Goal: Information Seeking & Learning: Check status

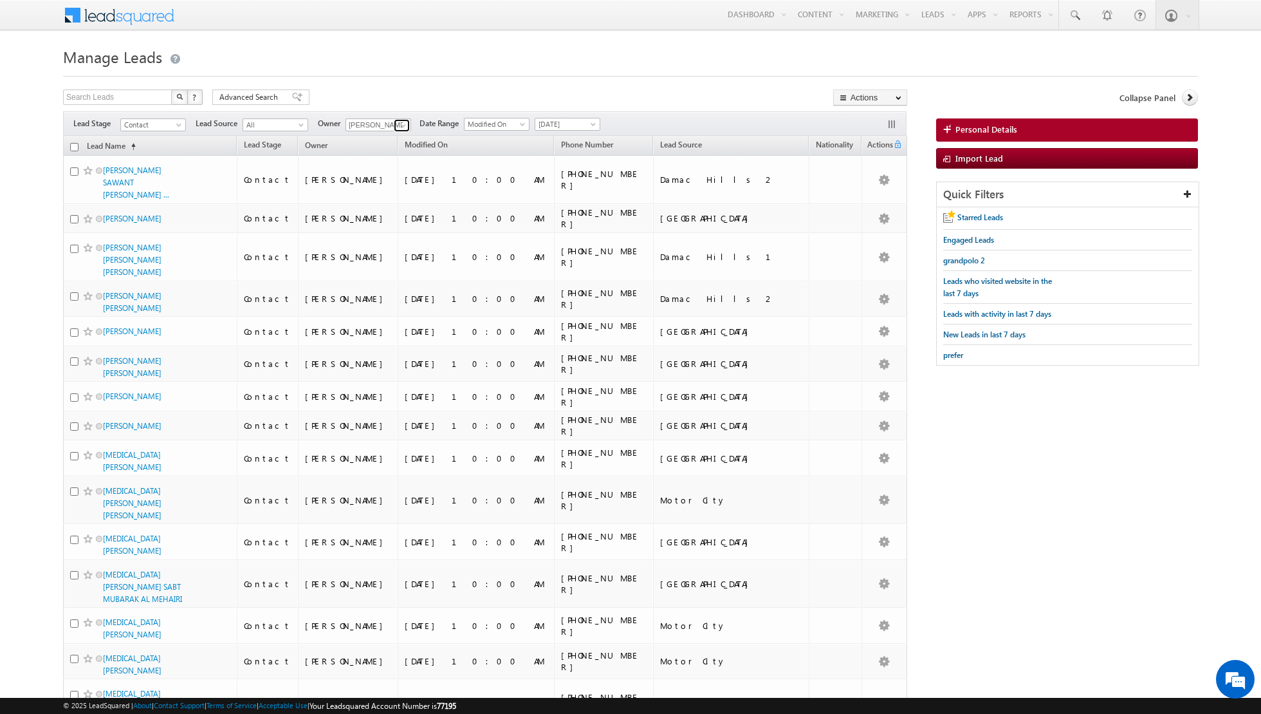
click at [399, 123] on span at bounding box center [403, 125] width 10 height 10
click at [364, 189] on link "Asma Kazi asma.kazi@indglobal.ae" at bounding box center [410, 192] width 129 height 24
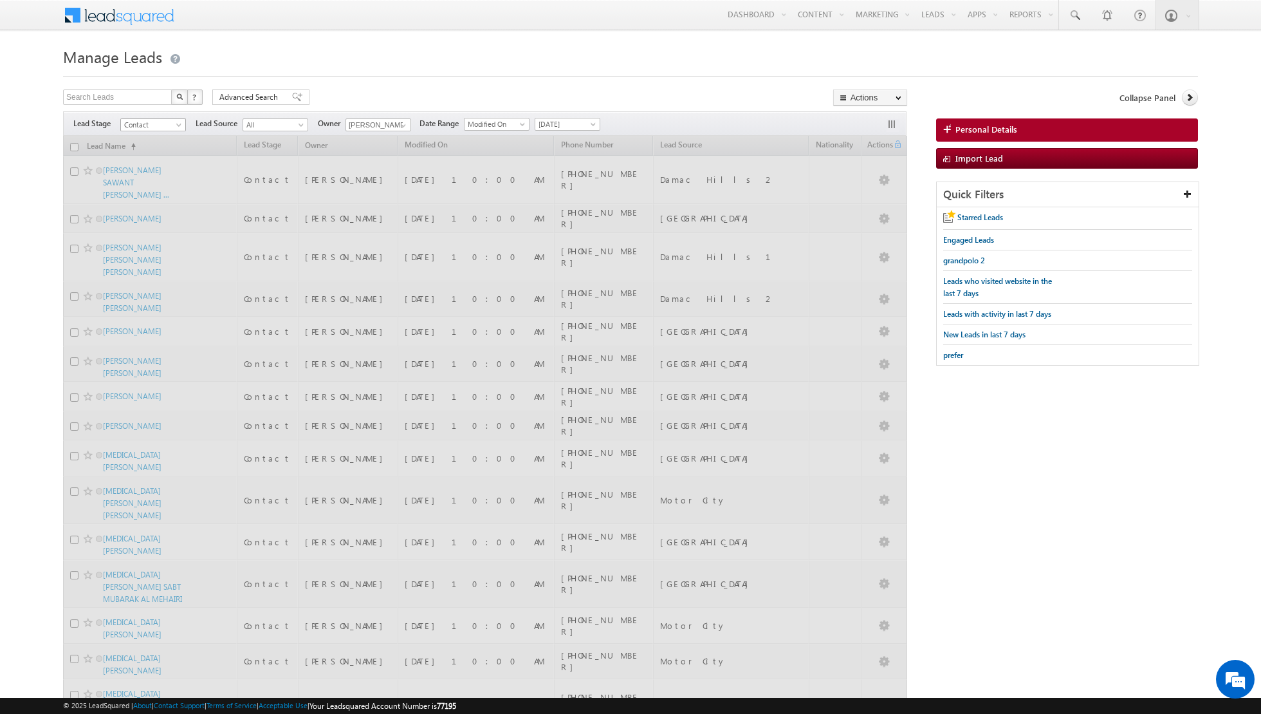
click at [172, 125] on span "Contact" at bounding box center [151, 125] width 61 height 12
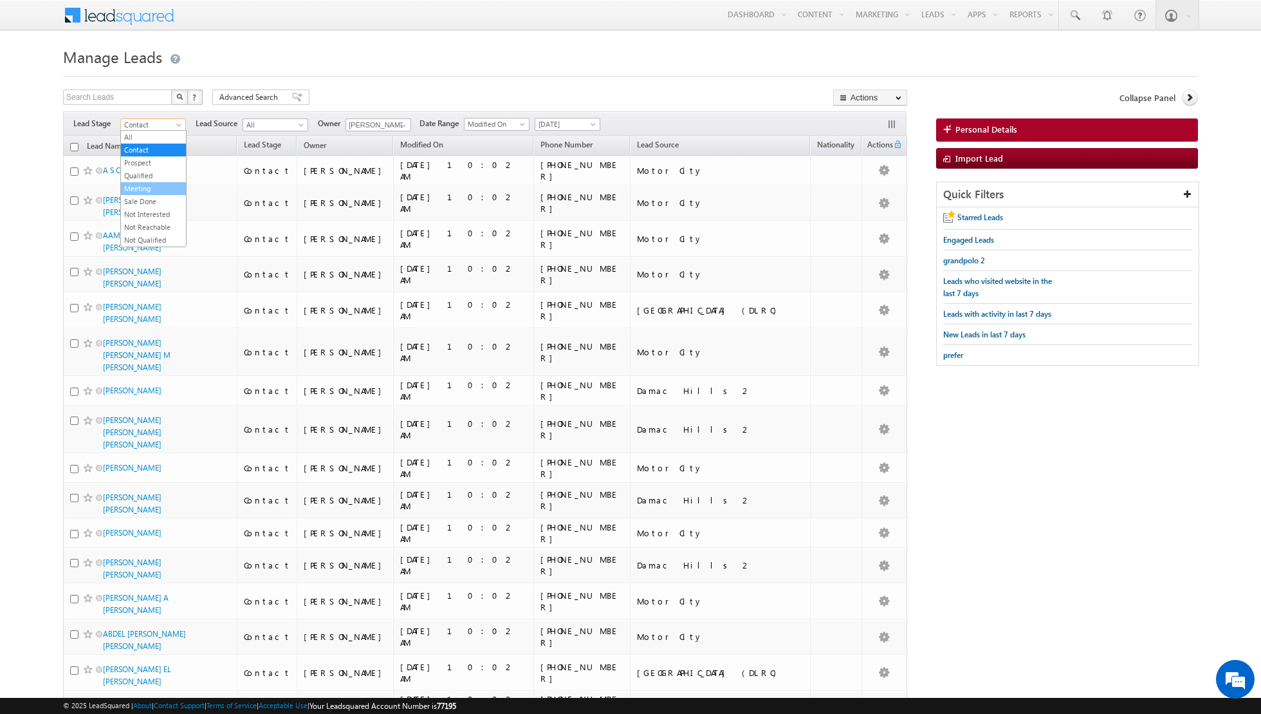
click at [140, 183] on link "Meeting" at bounding box center [153, 189] width 65 height 12
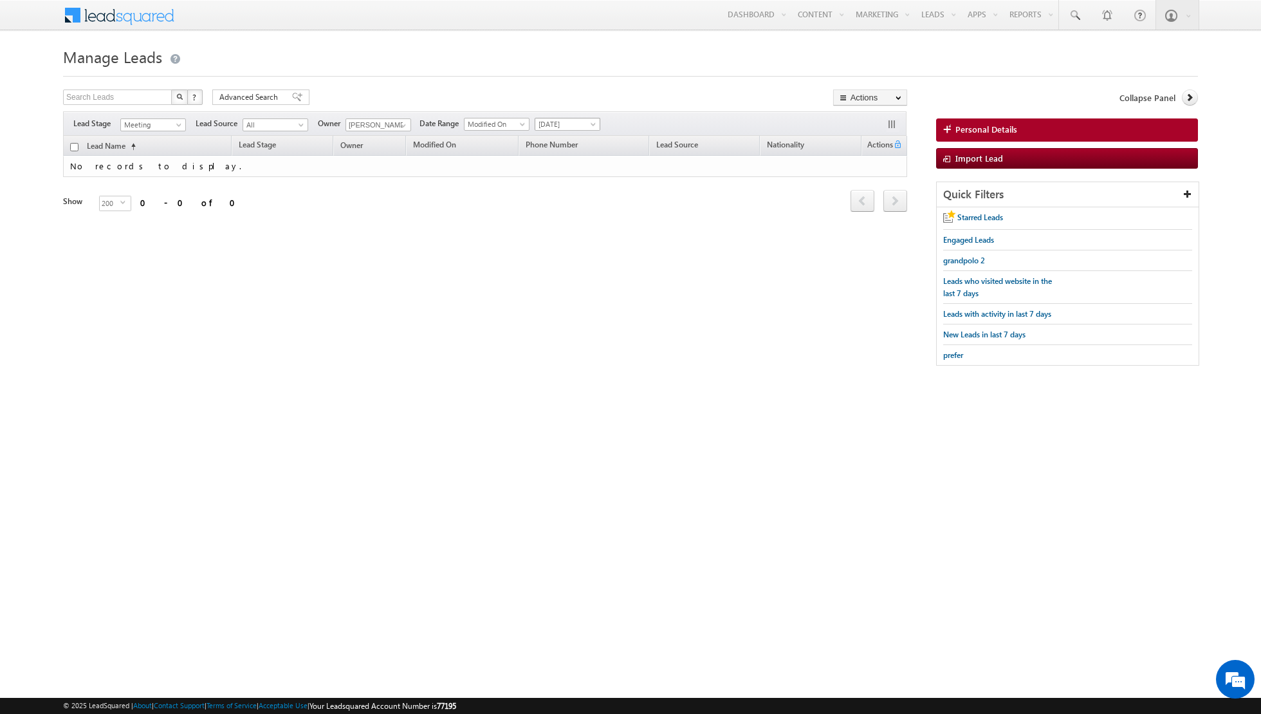
click at [568, 122] on span "Today" at bounding box center [565, 124] width 61 height 12
click at [553, 232] on link "This Month" at bounding box center [562, 235] width 65 height 12
click at [399, 125] on span at bounding box center [403, 125] width 10 height 10
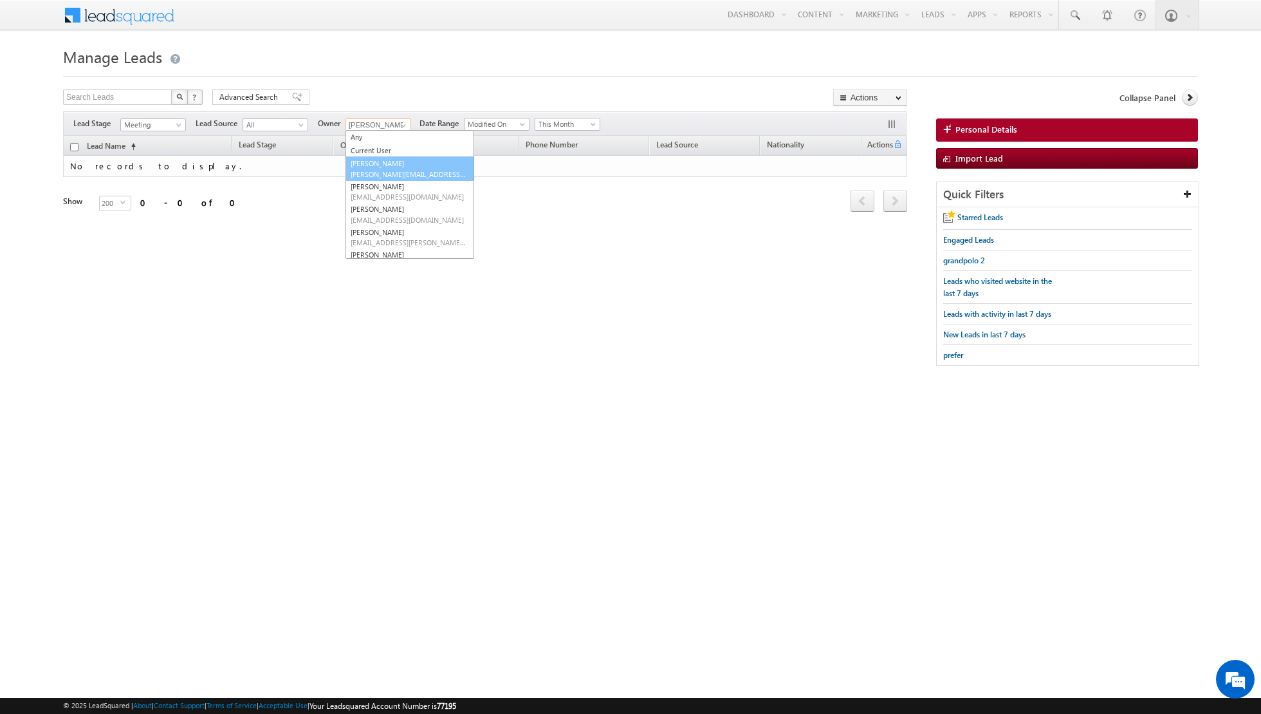
click at [381, 174] on span "aakash.arora@indglobal.ae" at bounding box center [409, 174] width 116 height 10
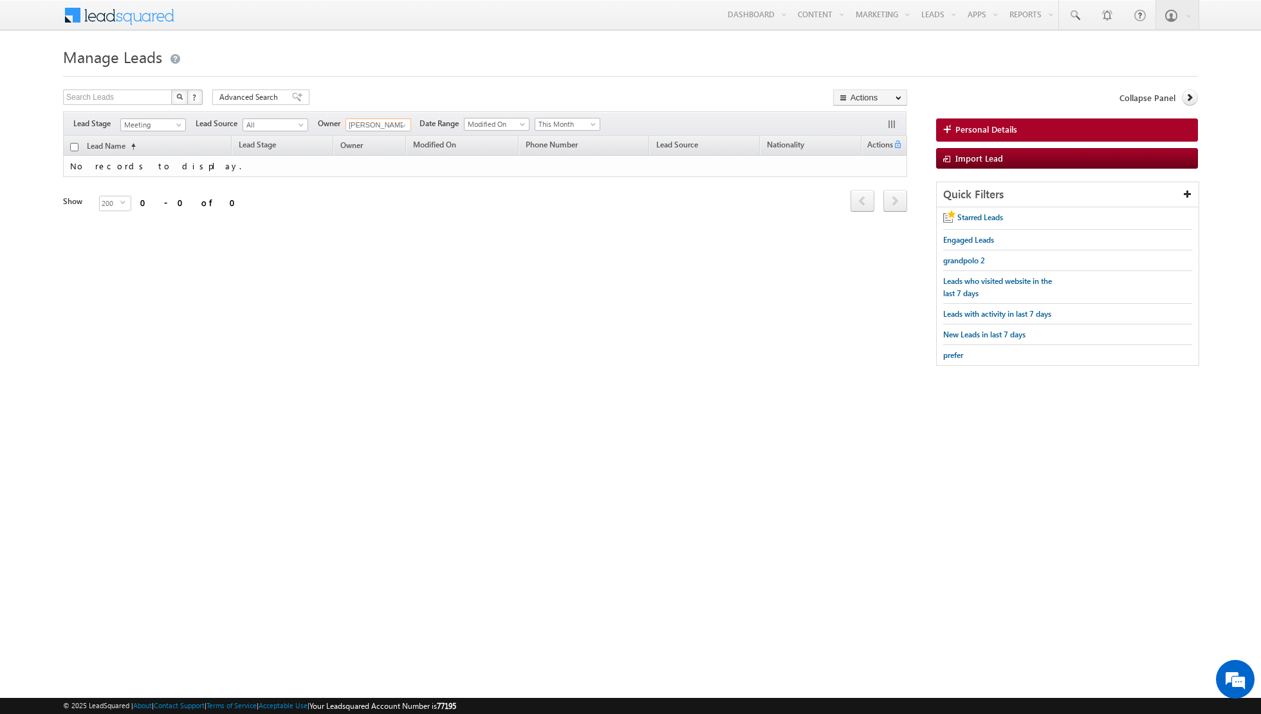
click at [389, 123] on input "Aakash Arora" at bounding box center [379, 124] width 66 height 13
click at [401, 123] on span at bounding box center [403, 125] width 10 height 10
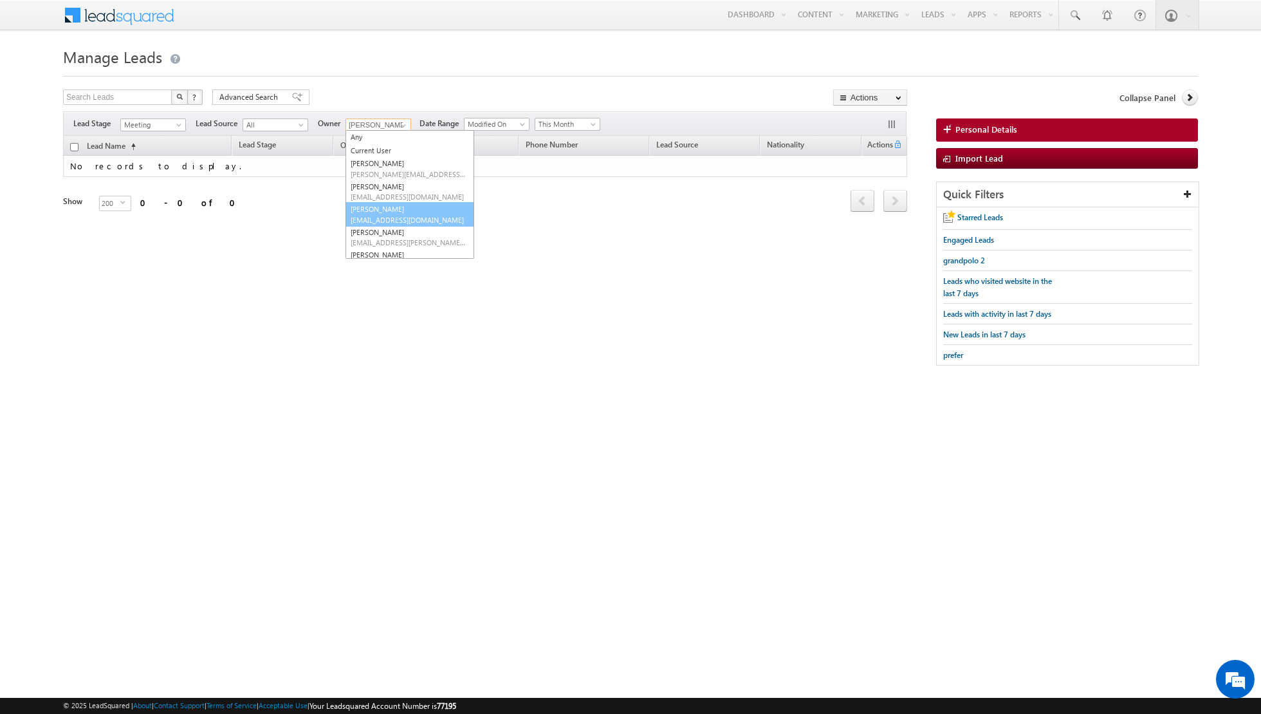
click at [377, 221] on span "dinesh.kumar@indglobal.ae" at bounding box center [409, 220] width 116 height 10
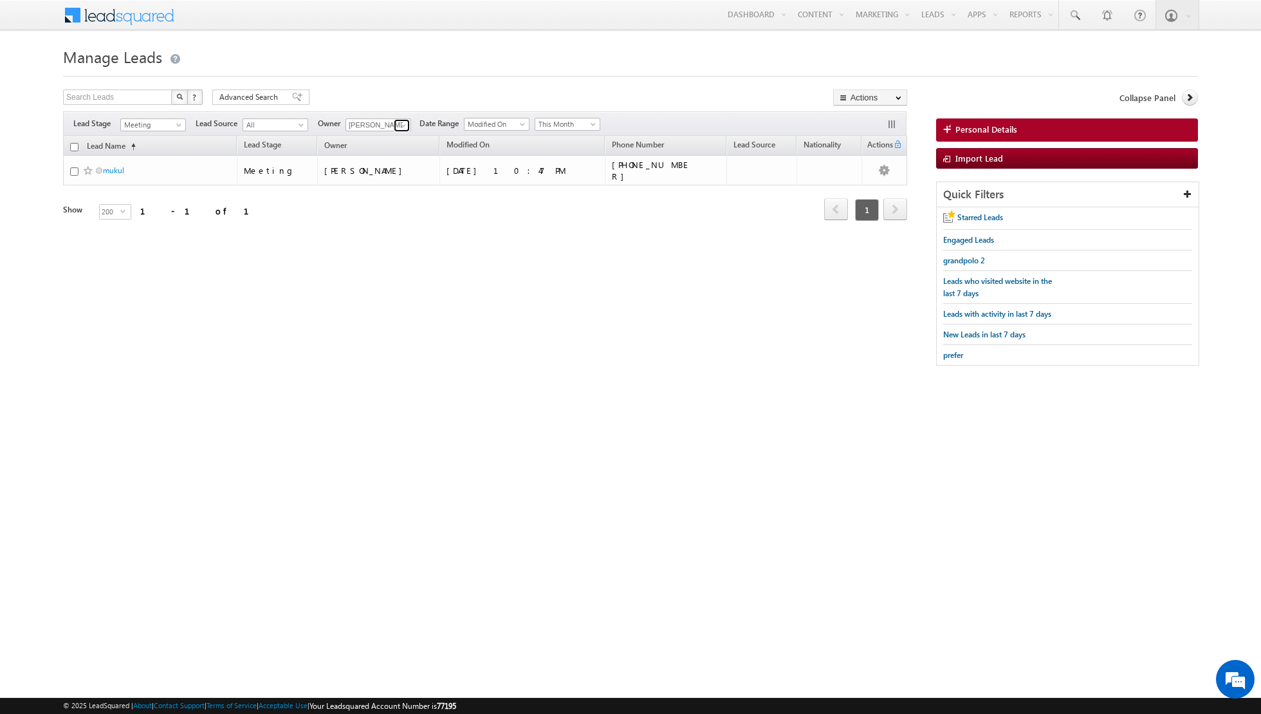
click at [398, 122] on span at bounding box center [403, 125] width 10 height 10
click at [382, 232] on link "Isha Mehndiratta isha.mehndiratta@indglobal.ae" at bounding box center [410, 237] width 129 height 24
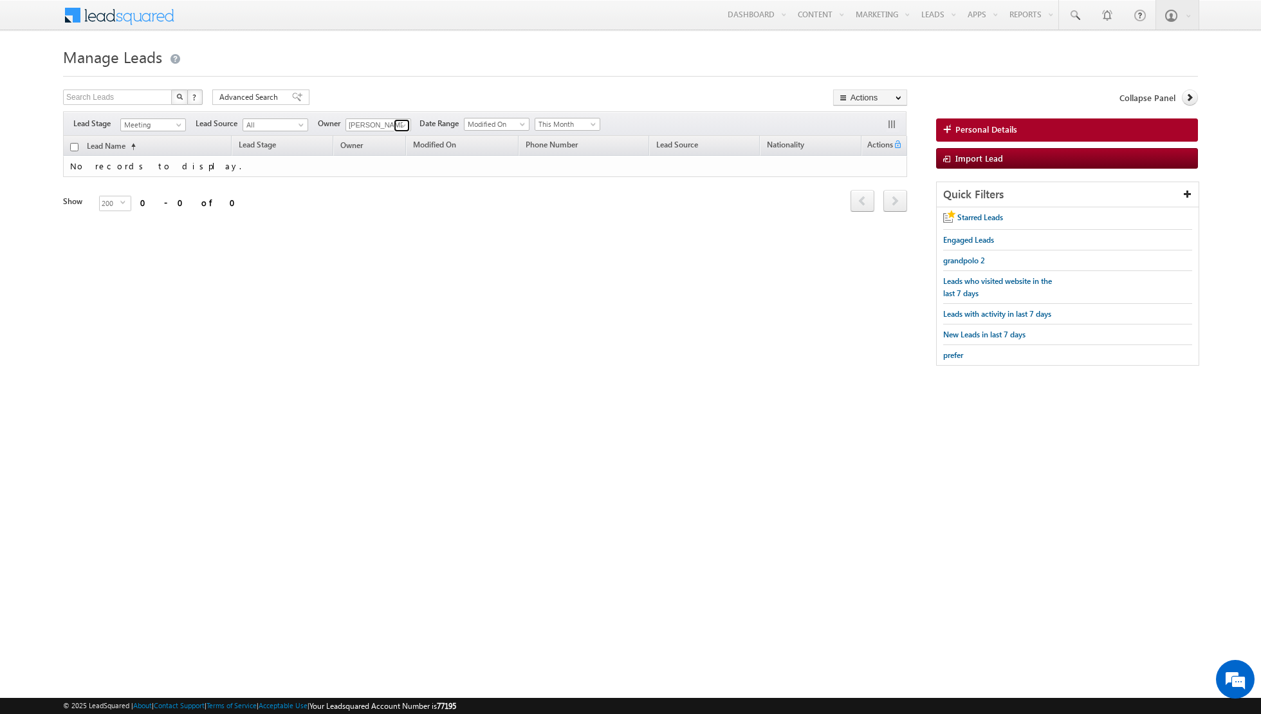
click at [404, 124] on span at bounding box center [403, 125] width 10 height 10
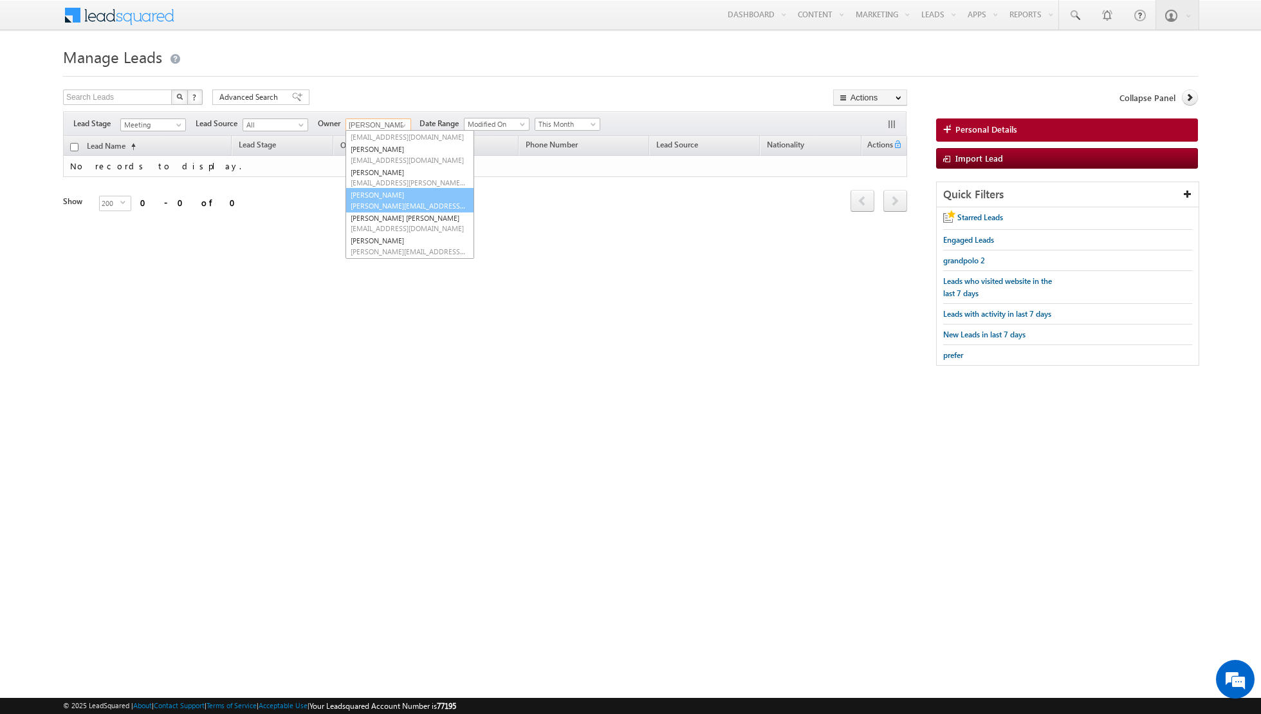
click at [387, 193] on link "Muhammad Shibily muhammad.shibily@indglobal.ae" at bounding box center [410, 200] width 129 height 24
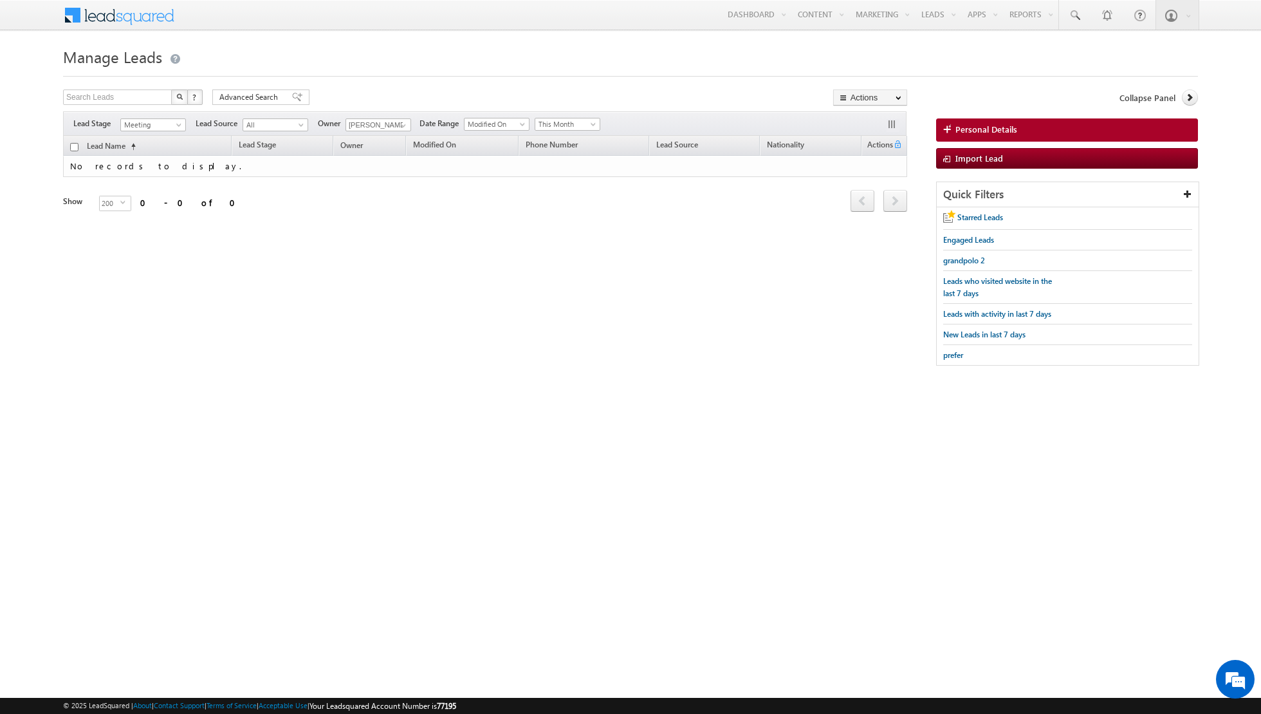
click at [395, 116] on div "Filters Lead Stage All Contact Prospect Qualified Meeting Sale Done Not Interes…" at bounding box center [485, 123] width 844 height 24
click at [400, 125] on span at bounding box center [403, 125] width 10 height 10
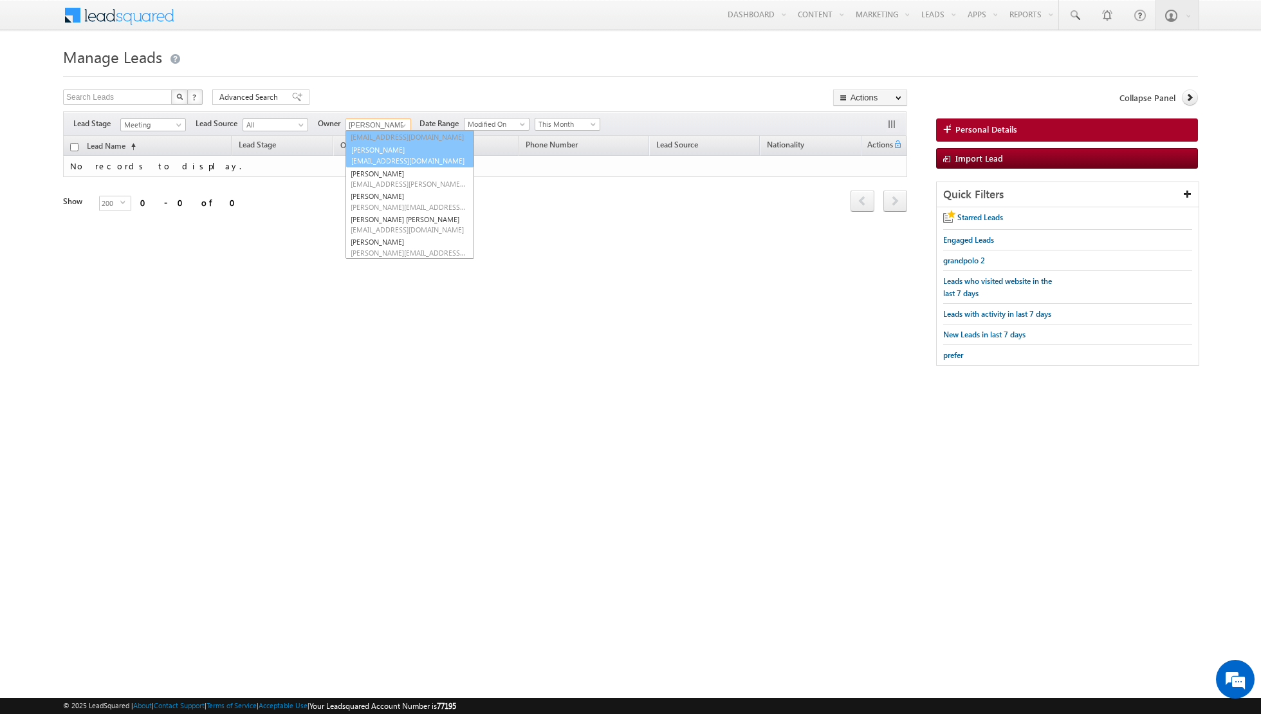
scroll to position [49, 0]
click at [389, 231] on link "Nandhana Anil nandhana.anil@indglobal.ae" at bounding box center [410, 234] width 129 height 24
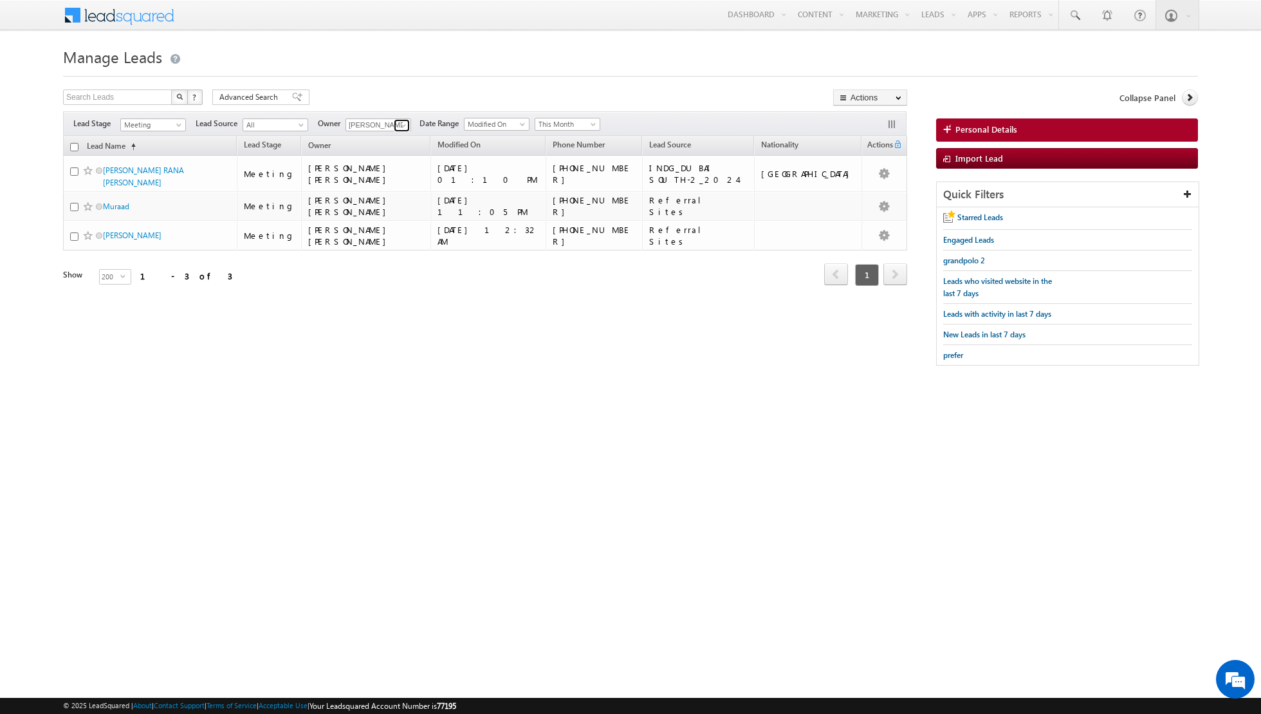
click at [398, 123] on span at bounding box center [403, 125] width 10 height 10
click at [396, 248] on span "riya.raj@indglobal.ae" at bounding box center [409, 251] width 116 height 10
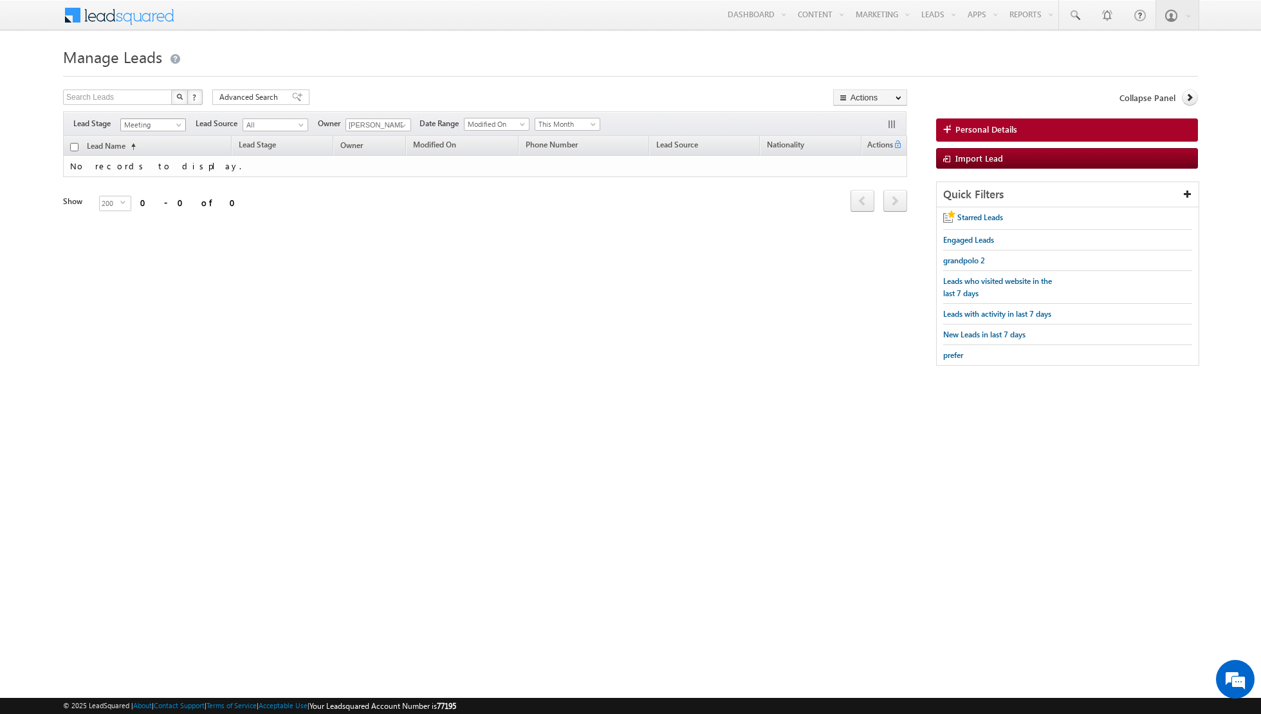
click at [179, 131] on body "Menu Shiva Sisodia shiva .siso dia@i ndglo bal.a e obal." at bounding box center [630, 189] width 1261 height 378
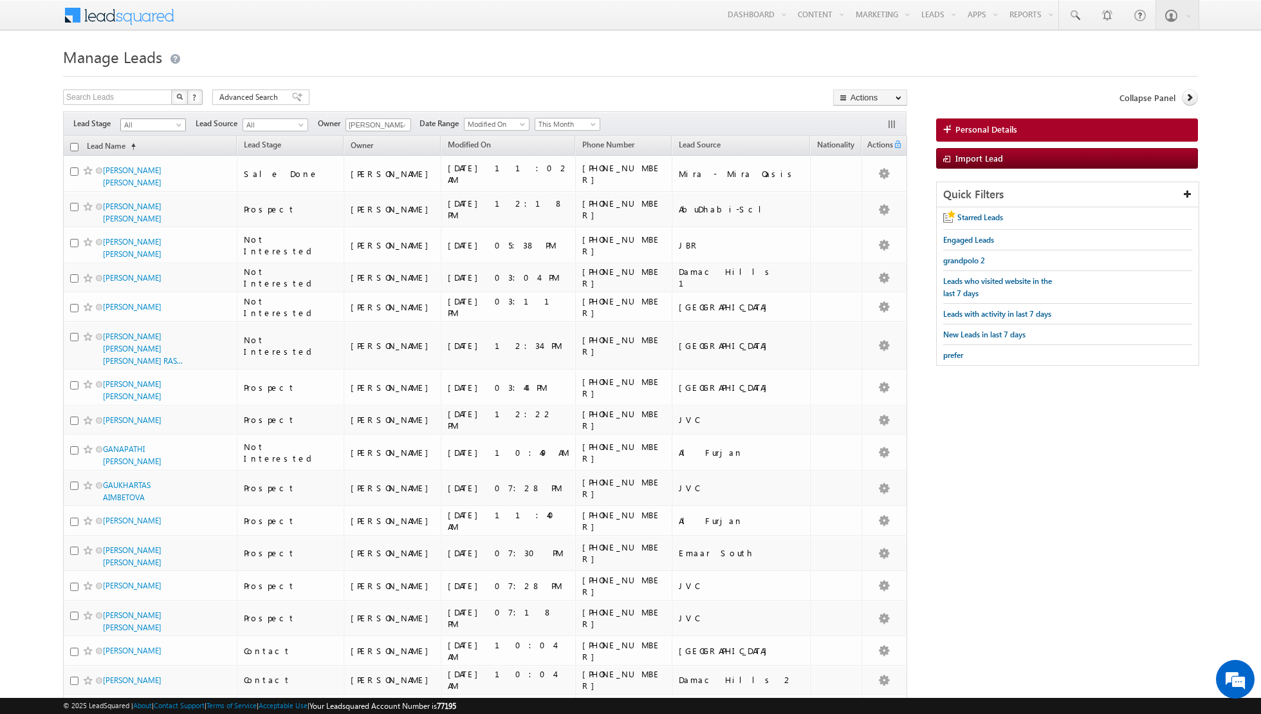
click at [179, 122] on span at bounding box center [180, 127] width 10 height 10
click at [162, 198] on link "Sale Done" at bounding box center [153, 202] width 65 height 12
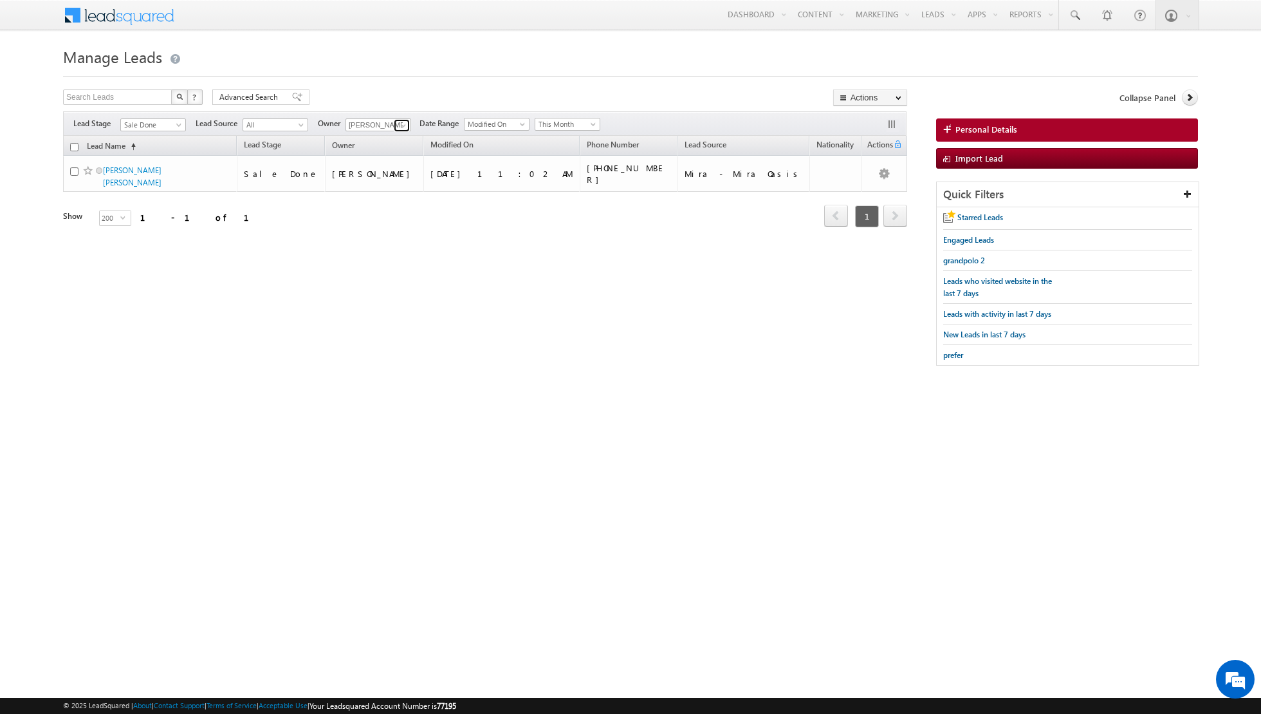
click at [394, 125] on link at bounding box center [402, 125] width 16 height 13
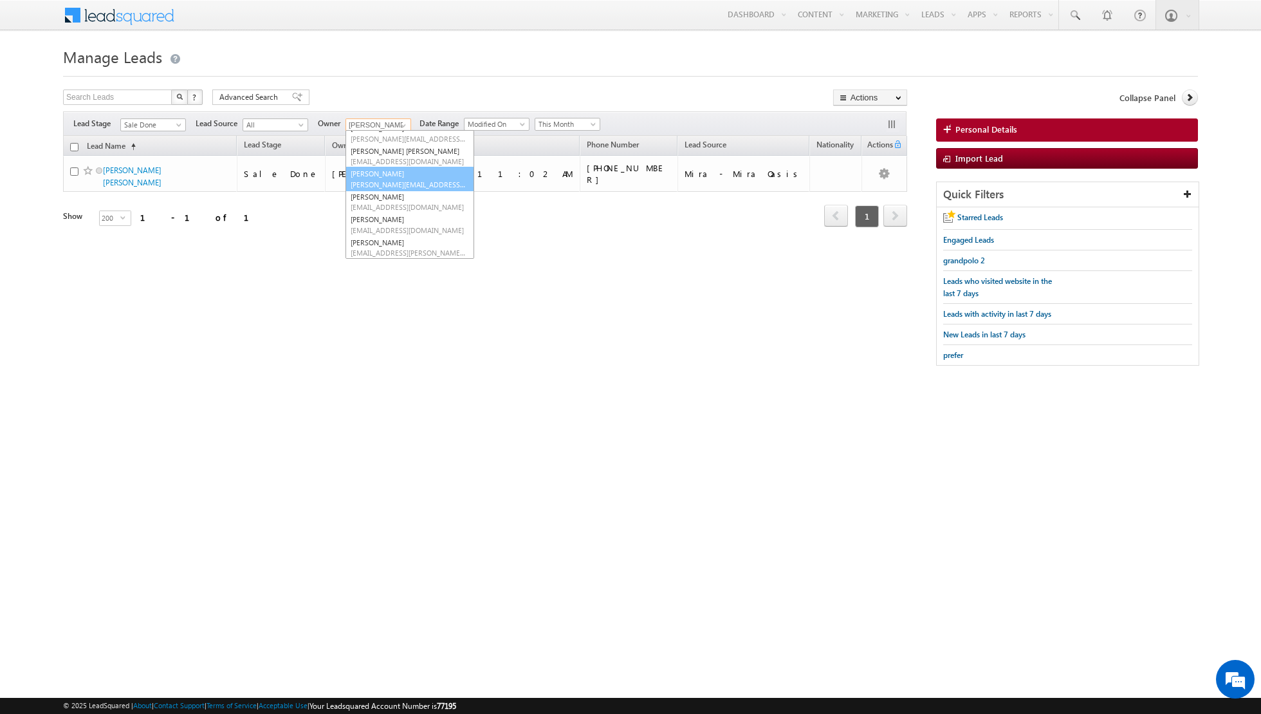
scroll to position [0, 0]
click at [176, 124] on span at bounding box center [180, 127] width 10 height 10
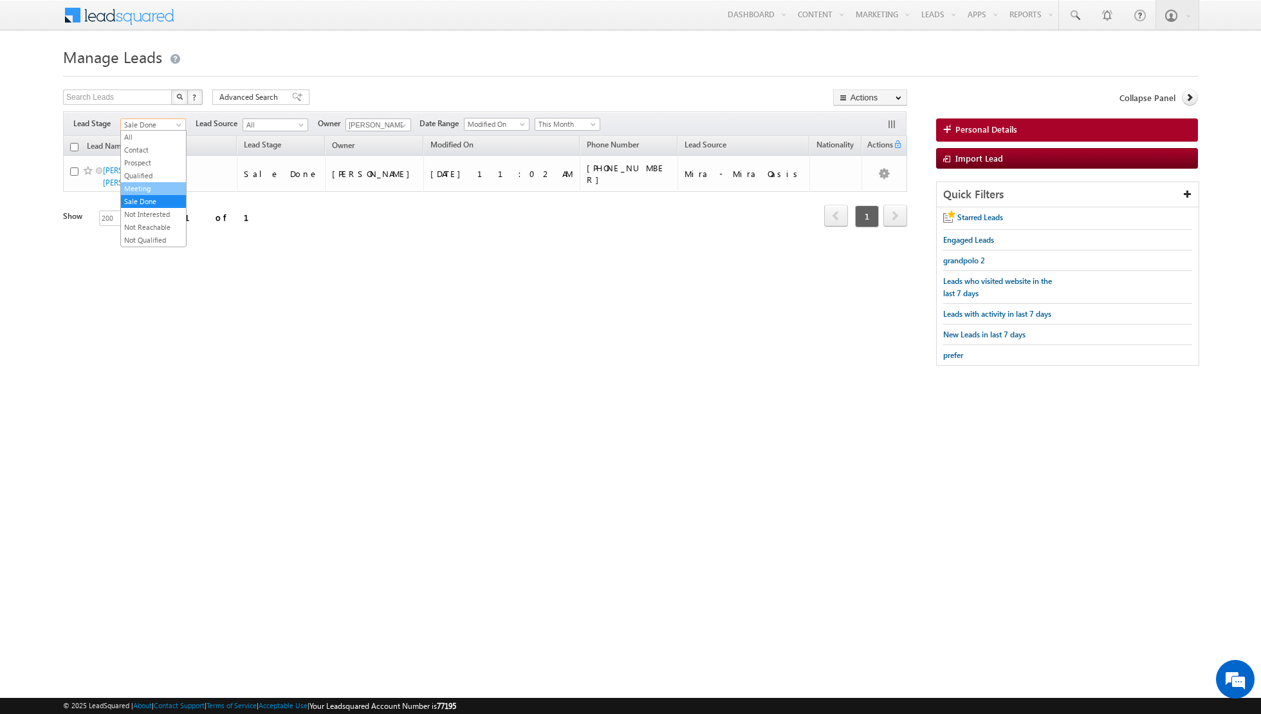
click at [155, 184] on link "Meeting" at bounding box center [153, 189] width 65 height 12
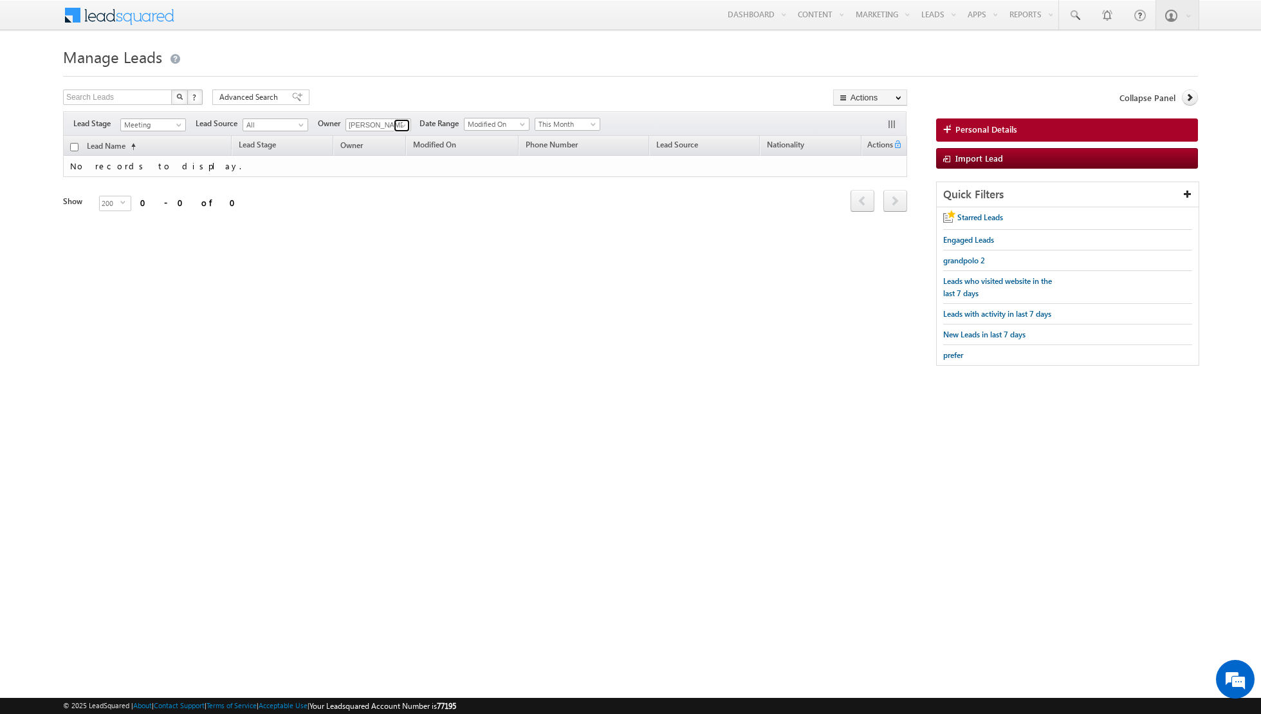
click at [395, 124] on link at bounding box center [402, 125] width 16 height 13
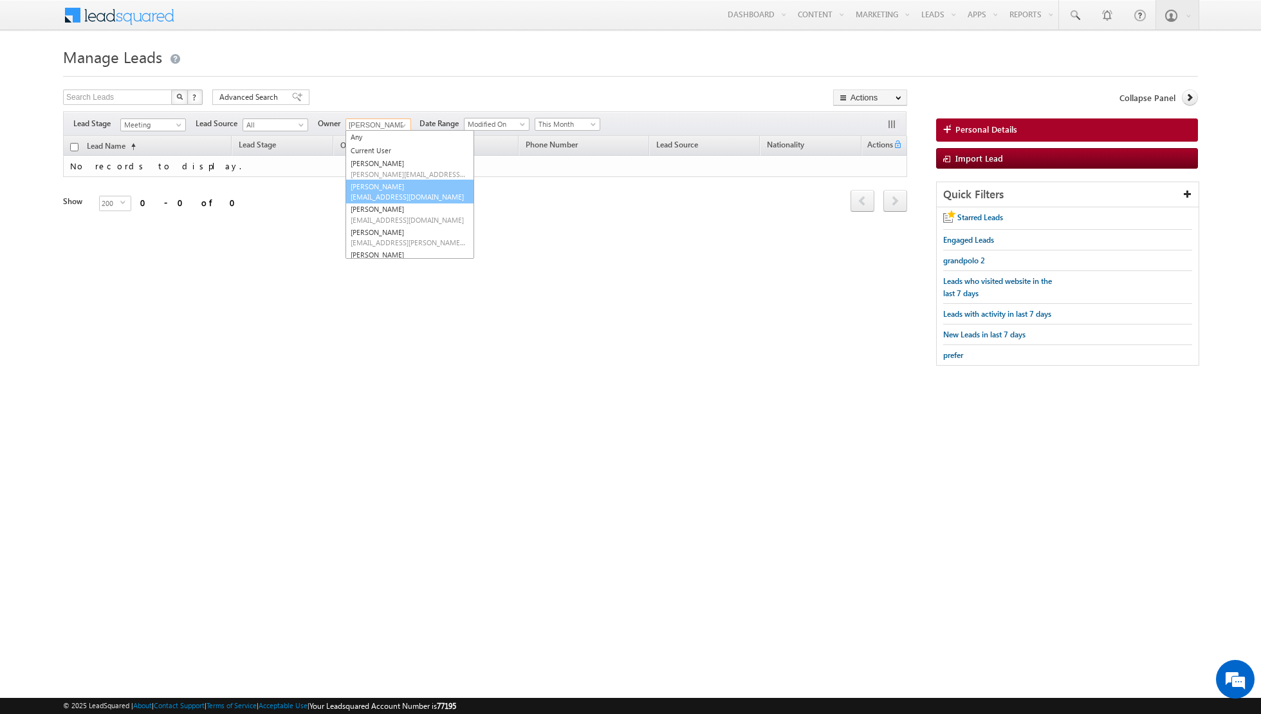
click at [357, 197] on span "asma.kazi@indglobal.ae" at bounding box center [409, 197] width 116 height 10
type input "Asma Kazi"
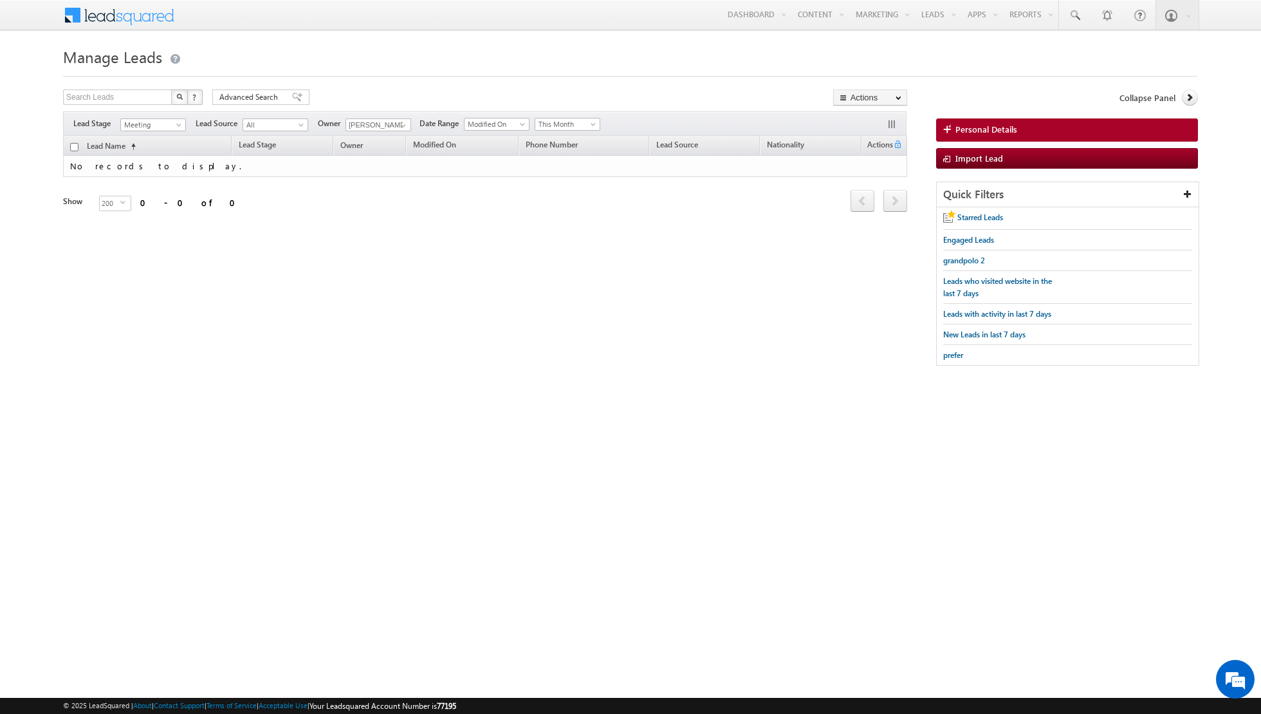
click at [363, 209] on div "Refresh first prev next last 0 - 0 of 0" at bounding box center [485, 195] width 844 height 37
click at [1032, 50] on link "Reports Home" at bounding box center [1056, 43] width 103 height 27
